Goal: Information Seeking & Learning: Learn about a topic

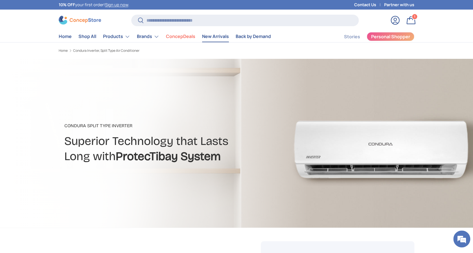
click at [207, 36] on link "New Arrivals" at bounding box center [215, 36] width 27 height 11
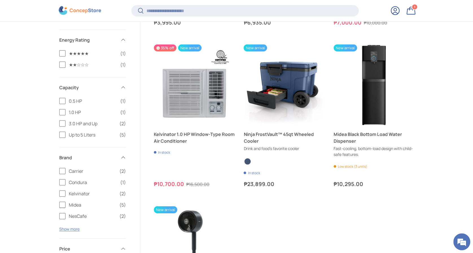
scroll to position [864, 0]
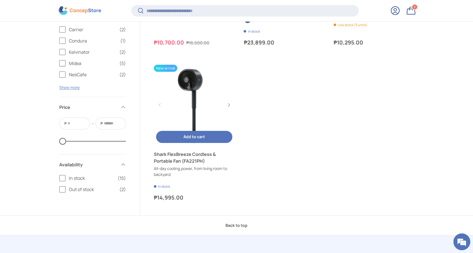
click at [192, 82] on link "Shark FlexBreeze Cordless & Portable Fan (FA221PH)" at bounding box center [194, 105] width 81 height 81
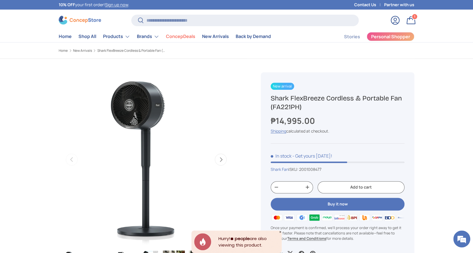
drag, startPoint x: 304, startPoint y: 107, endPoint x: 264, endPoint y: 95, distance: 41.8
click at [264, 95] on div "New arrival Shark FlexBreeze Cordless & Portable Fan (FA221PH) ₱14,995.00 Unit …" at bounding box center [337, 169] width 153 height 195
copy h1 "Shark FlexBreeze Cordless & Portable Fan (FA221PH)"
click at [197, 18] on input "Search" at bounding box center [244, 21] width 227 height 12
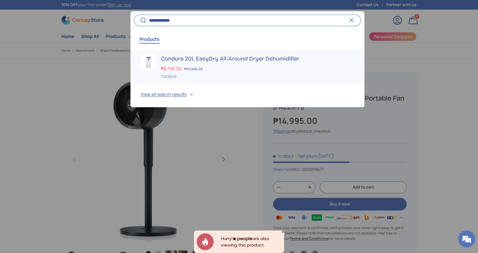
type input "**********"
click at [176, 58] on h3 "Condura 20L EasyDry All-Around Dryer Dehumidifier" at bounding box center [257, 59] width 193 height 8
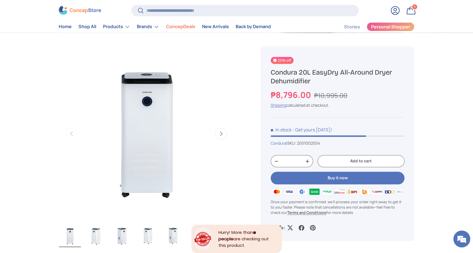
scroll to position [262, 0]
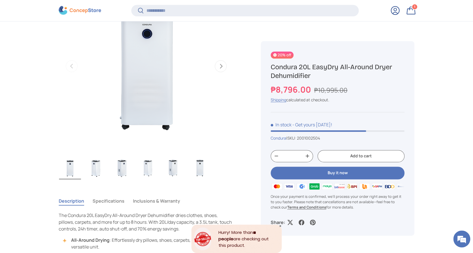
click at [219, 66] on button "Next" at bounding box center [221, 66] width 12 height 12
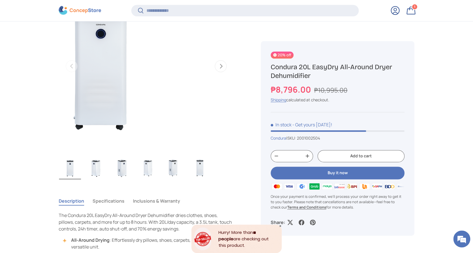
click at [219, 66] on button "Next" at bounding box center [221, 66] width 12 height 12
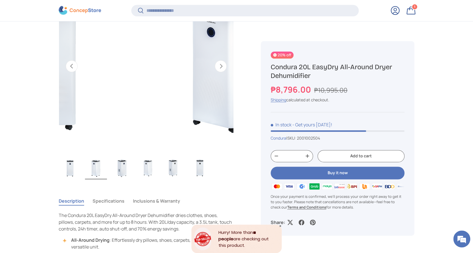
click at [219, 66] on button "Next" at bounding box center [221, 66] width 12 height 12
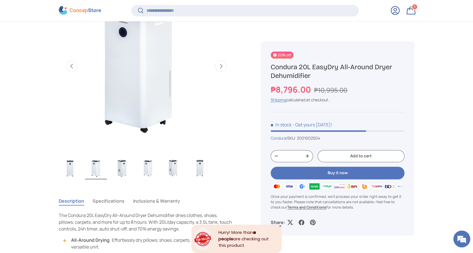
click at [220, 66] on button "Next" at bounding box center [221, 66] width 12 height 12
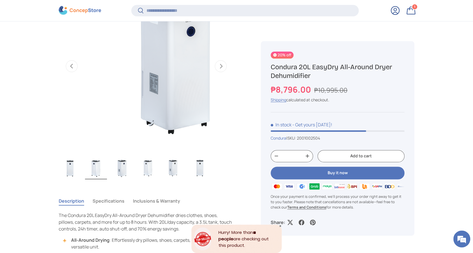
click at [220, 66] on button "Next" at bounding box center [221, 66] width 12 height 12
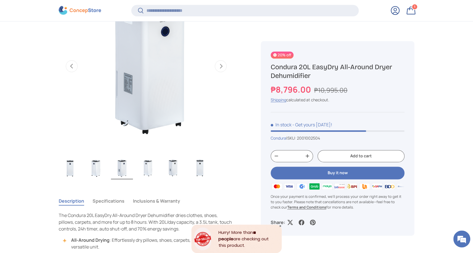
click at [220, 66] on button "Next" at bounding box center [221, 66] width 12 height 12
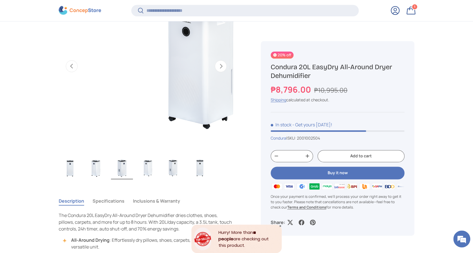
click at [220, 66] on button "Next" at bounding box center [221, 66] width 12 height 12
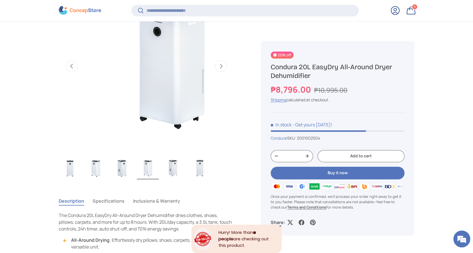
click at [220, 66] on button "Next" at bounding box center [221, 66] width 12 height 12
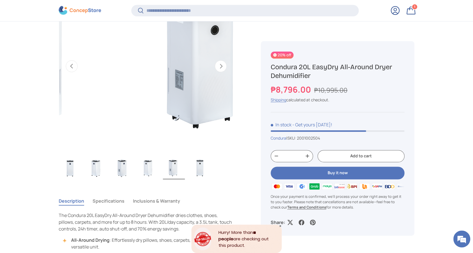
click at [220, 66] on button "Next" at bounding box center [221, 66] width 12 height 12
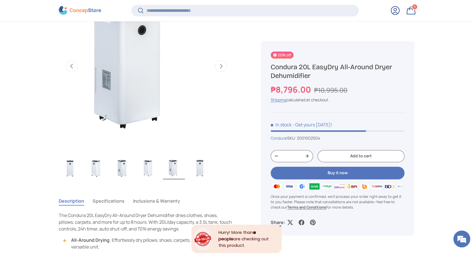
click at [221, 66] on button "Next" at bounding box center [221, 66] width 12 height 12
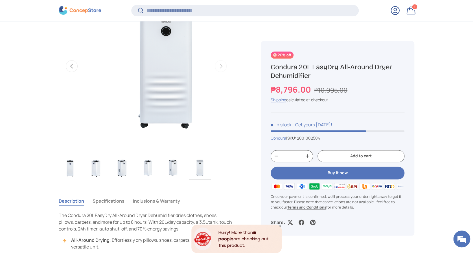
scroll to position [0, 888]
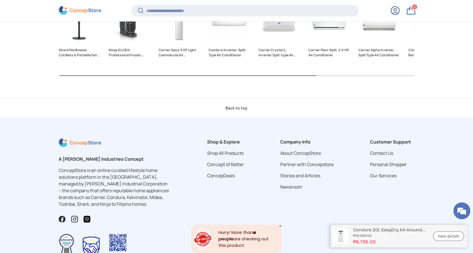
click at [381, 173] on li "Our Services" at bounding box center [392, 176] width 44 height 7
click at [381, 173] on link "Our Services" at bounding box center [383, 176] width 27 height 6
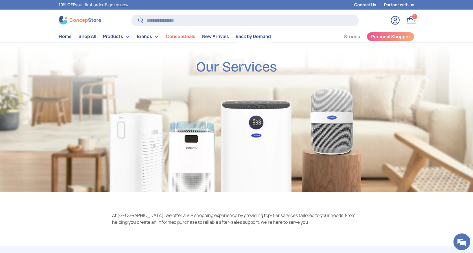
click at [255, 38] on link "Back by Demand" at bounding box center [252, 36] width 35 height 11
